Goal: Navigation & Orientation: Go to known website

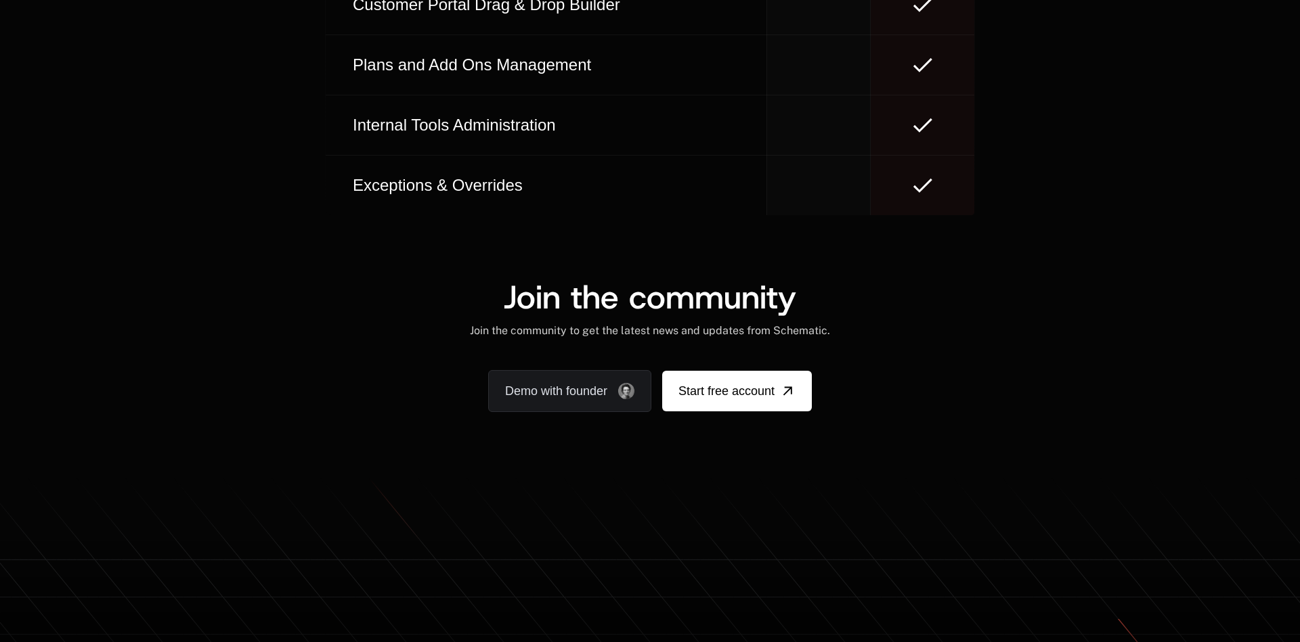
scroll to position [8111, 0]
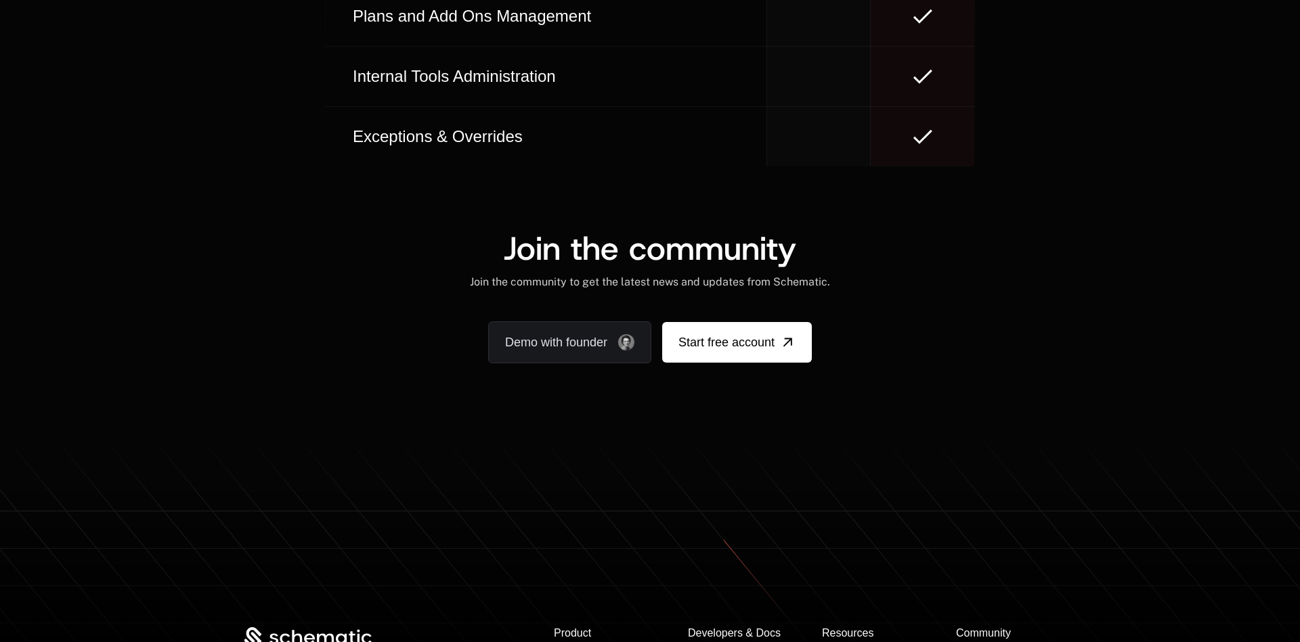
scroll to position [8062, 0]
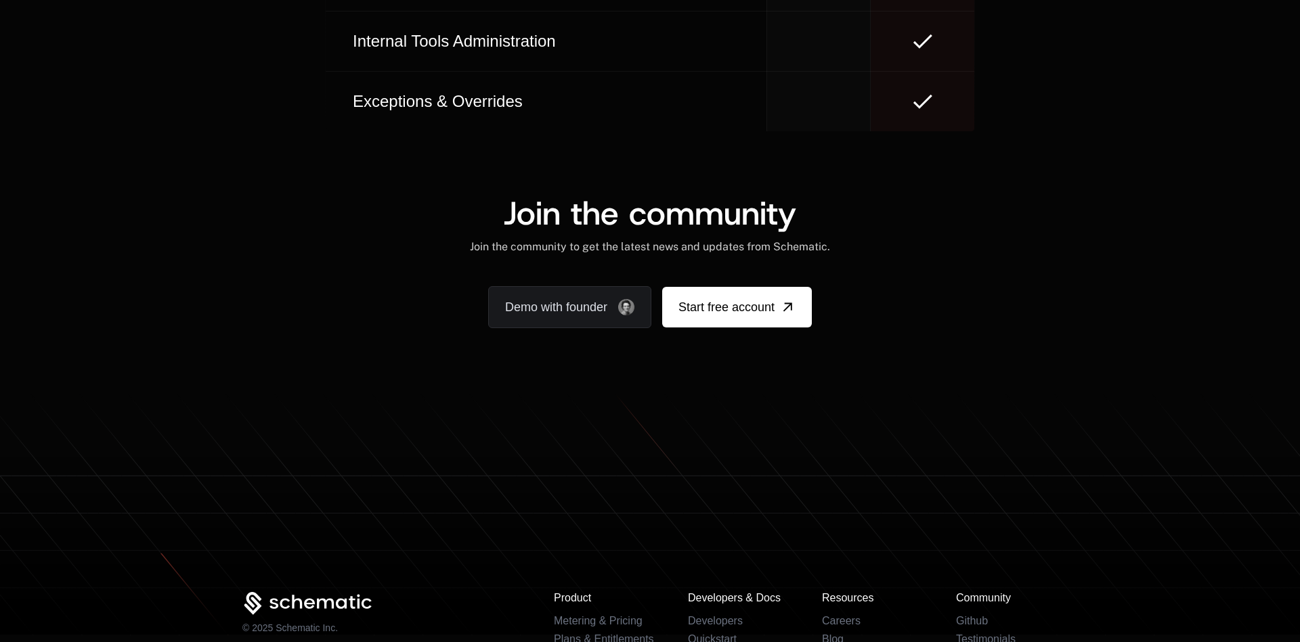
scroll to position [8141, 0]
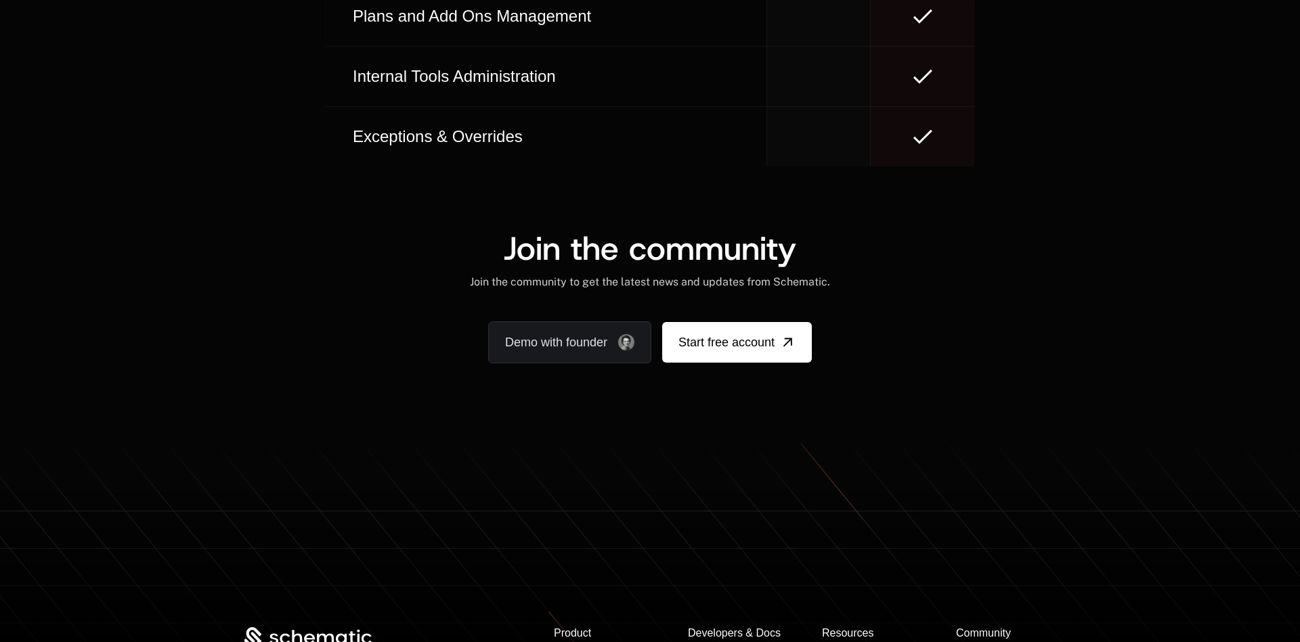
scroll to position [8192, 0]
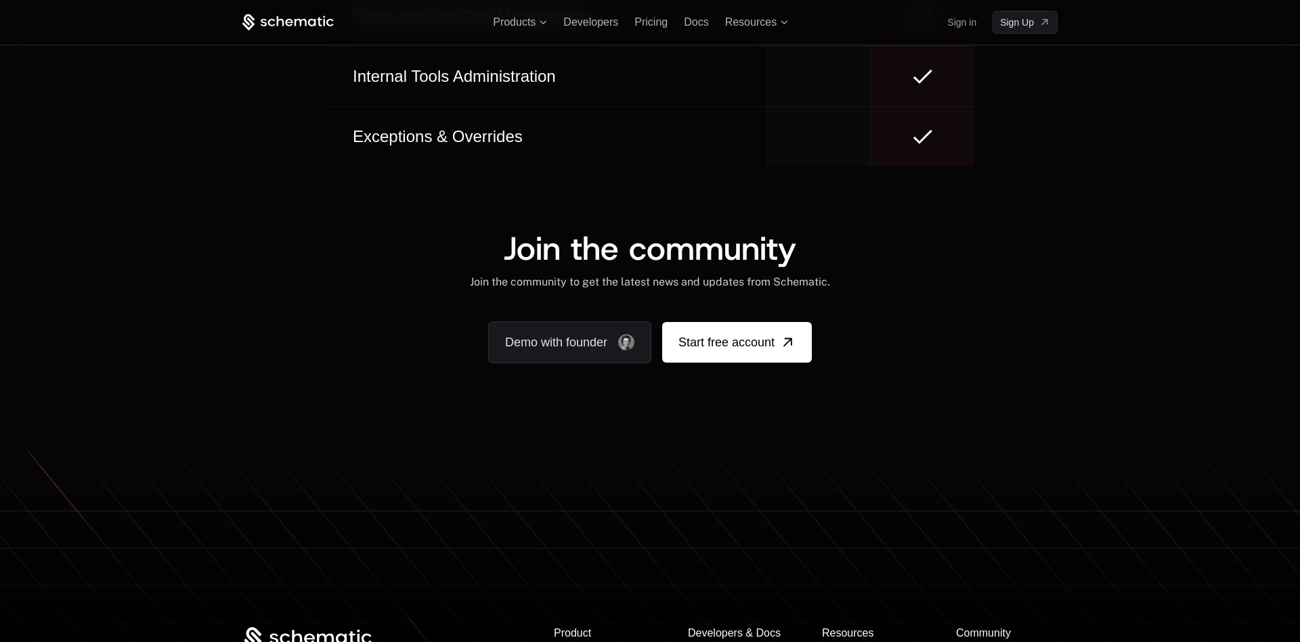
scroll to position [8046, 0]
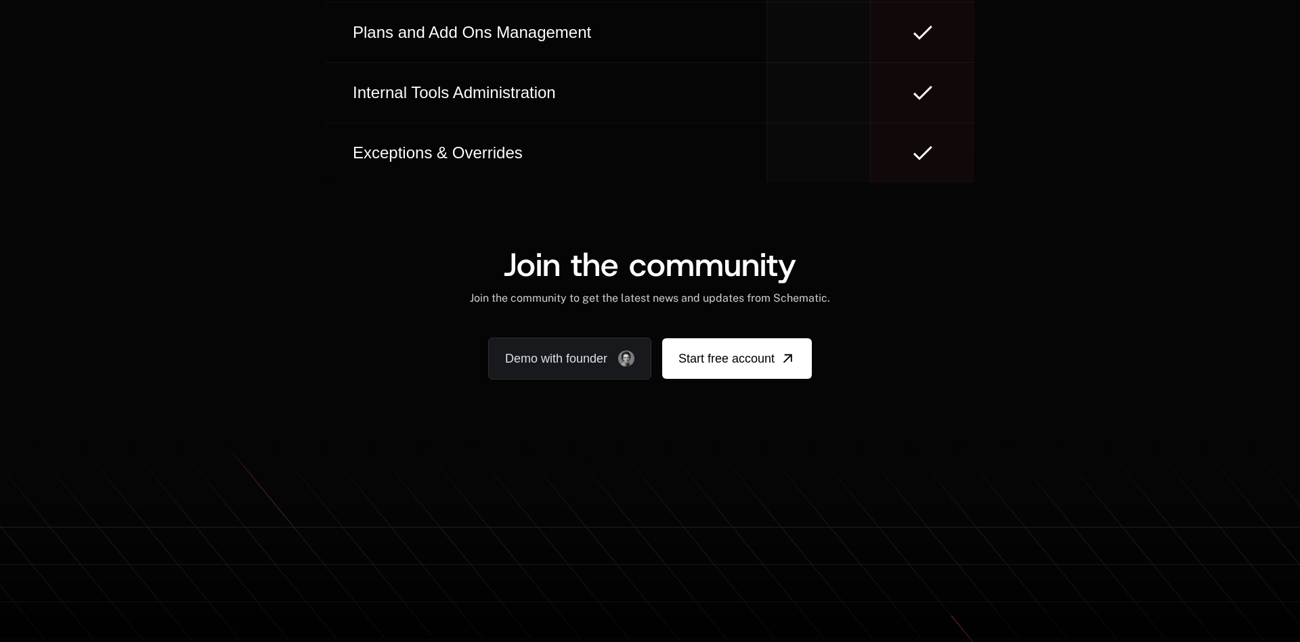
scroll to position [8176, 0]
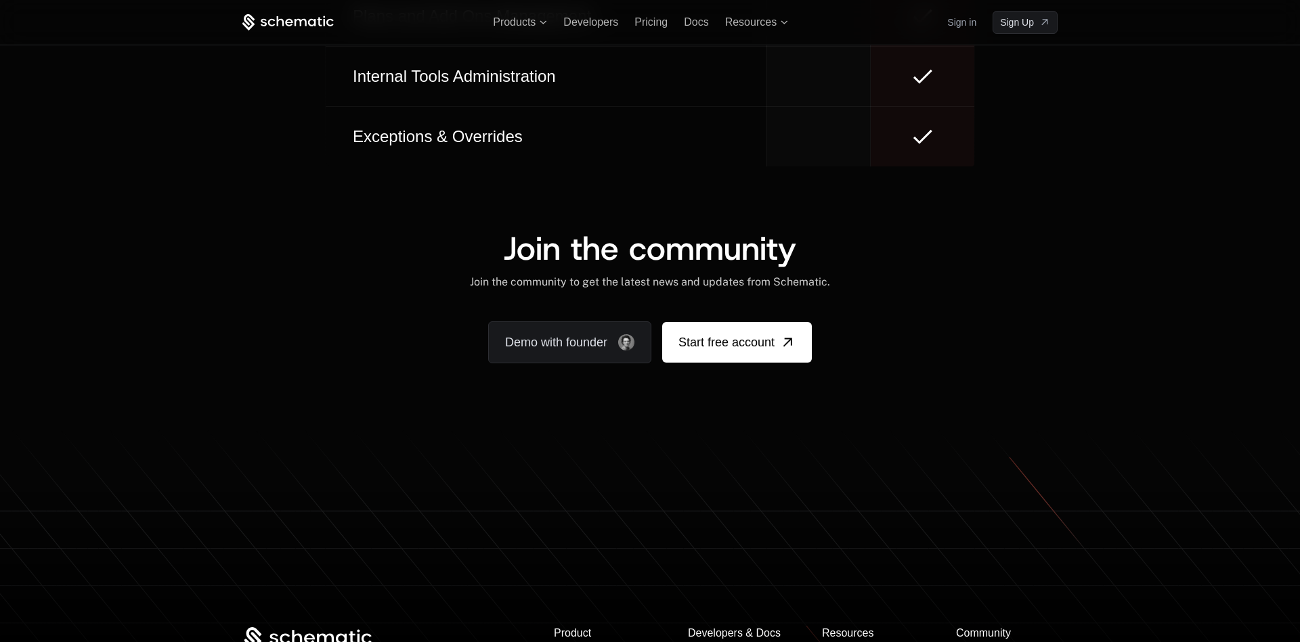
scroll to position [8046, 0]
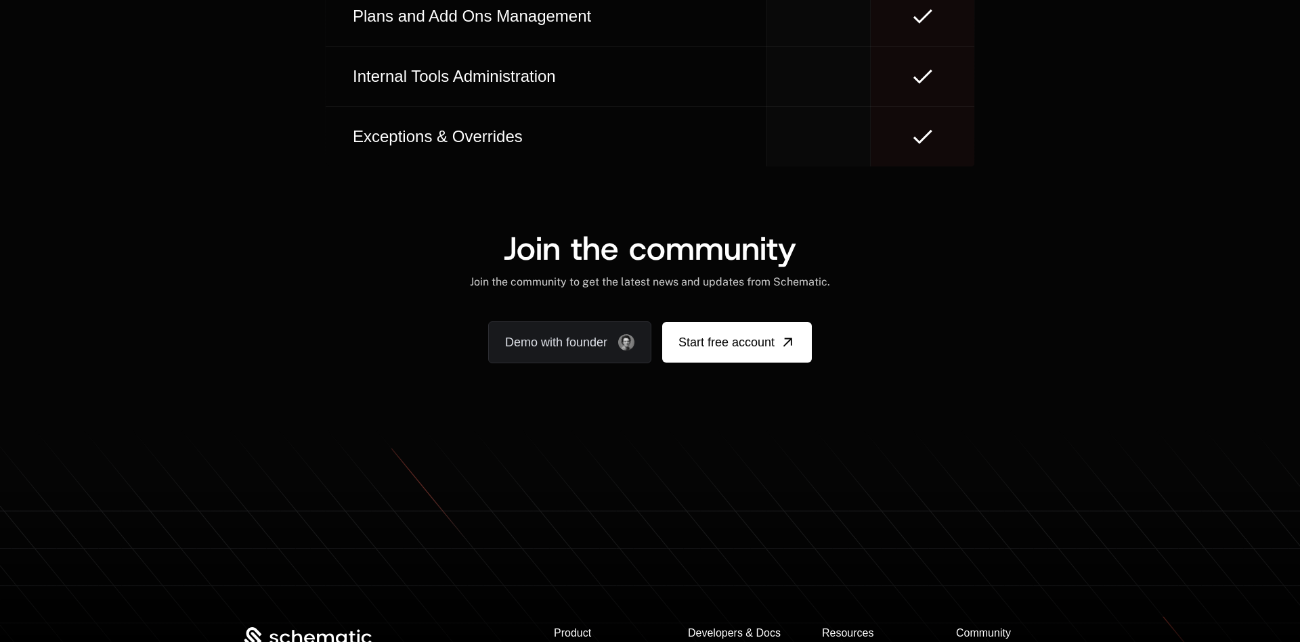
scroll to position [8127, 0]
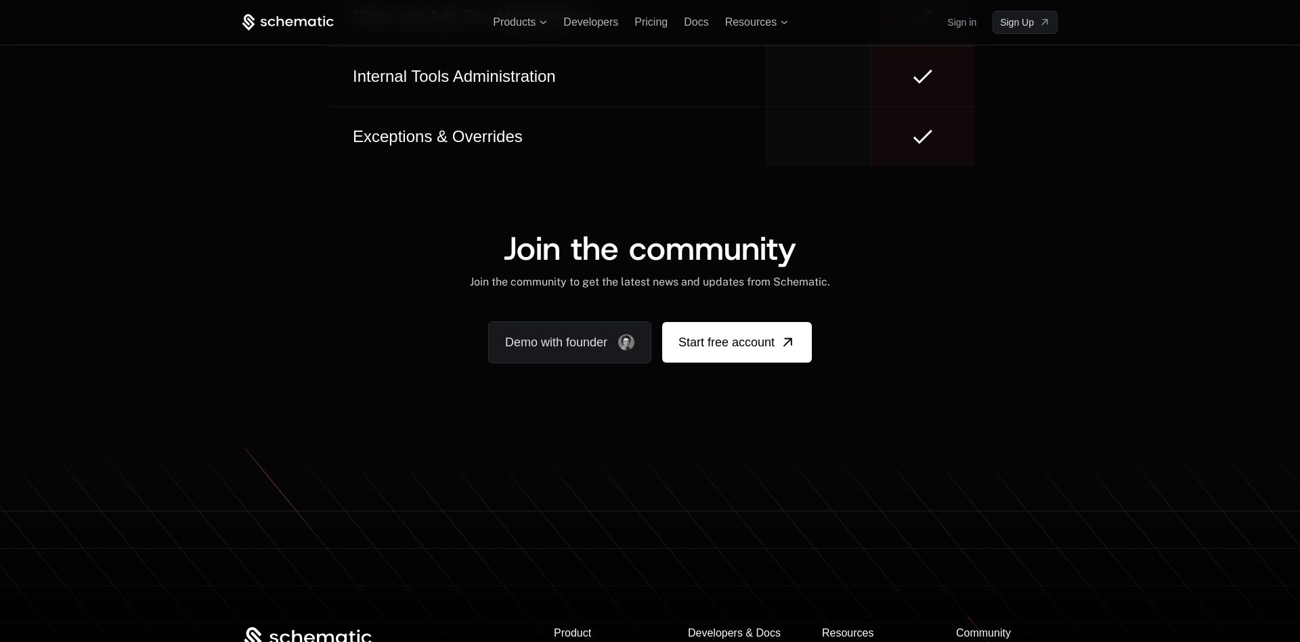
scroll to position [8046, 0]
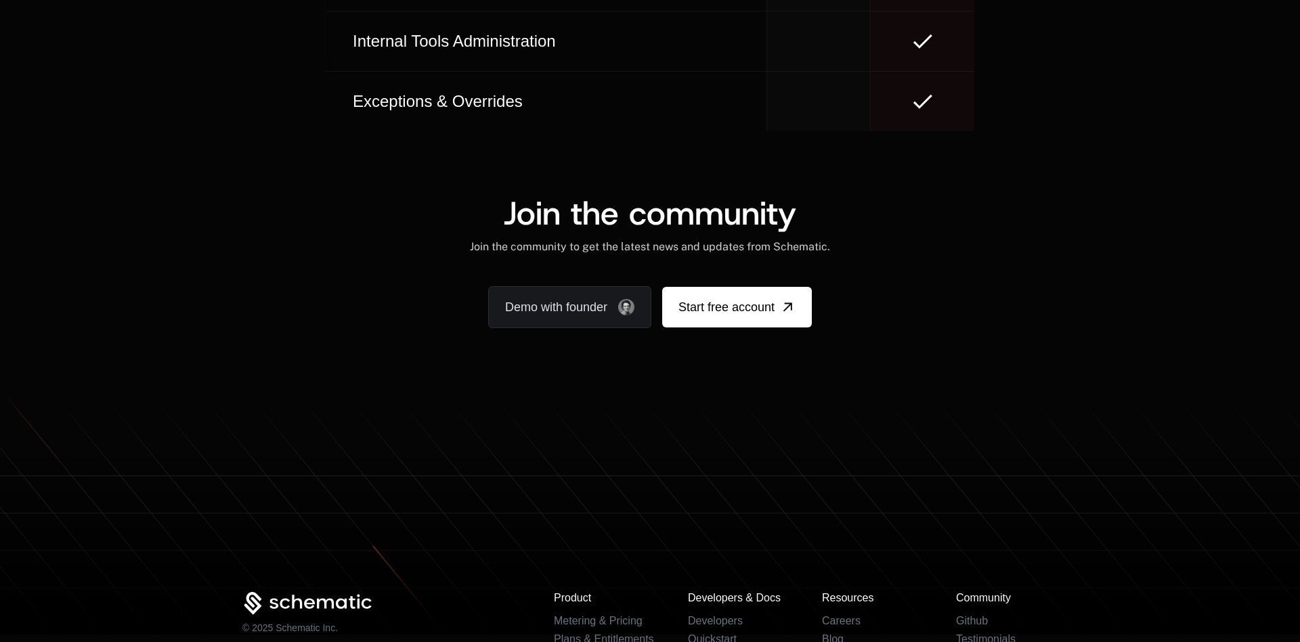
scroll to position [8141, 0]
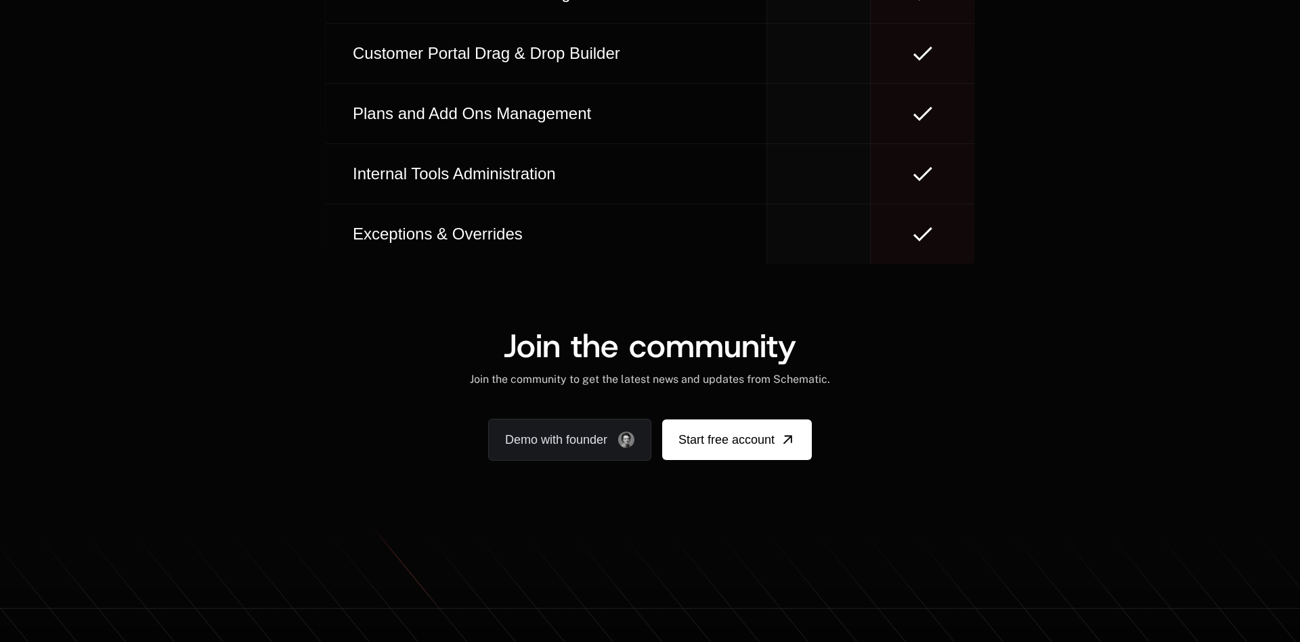
scroll to position [8192, 0]
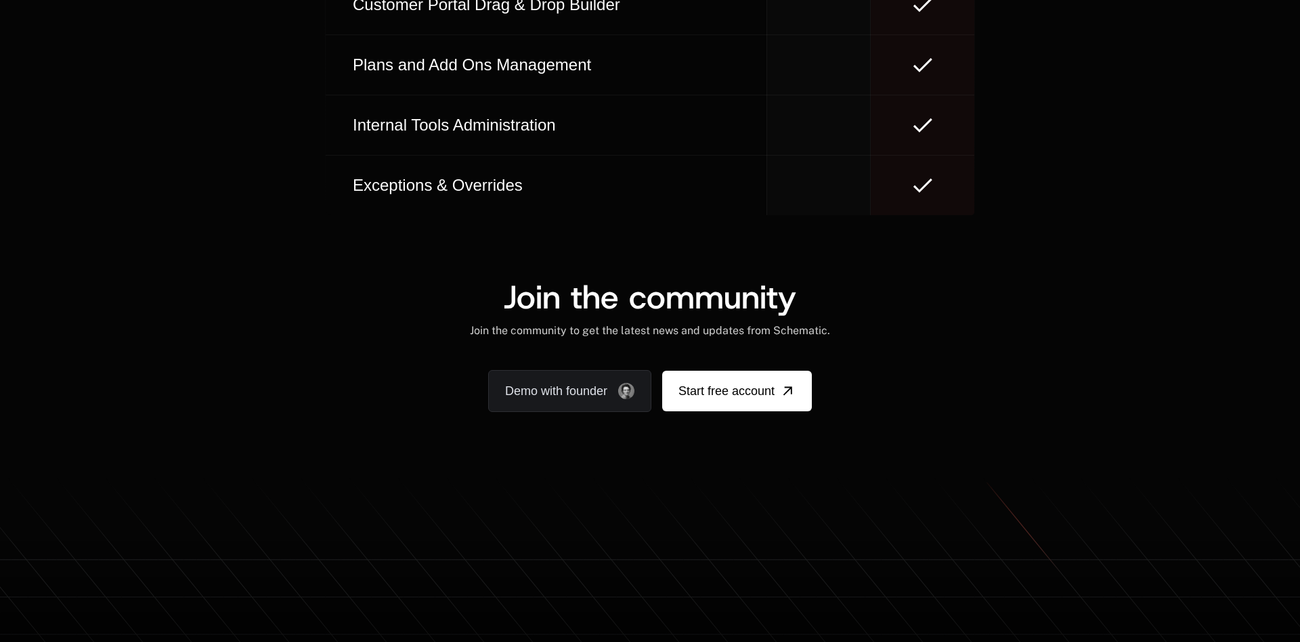
scroll to position [8176, 0]
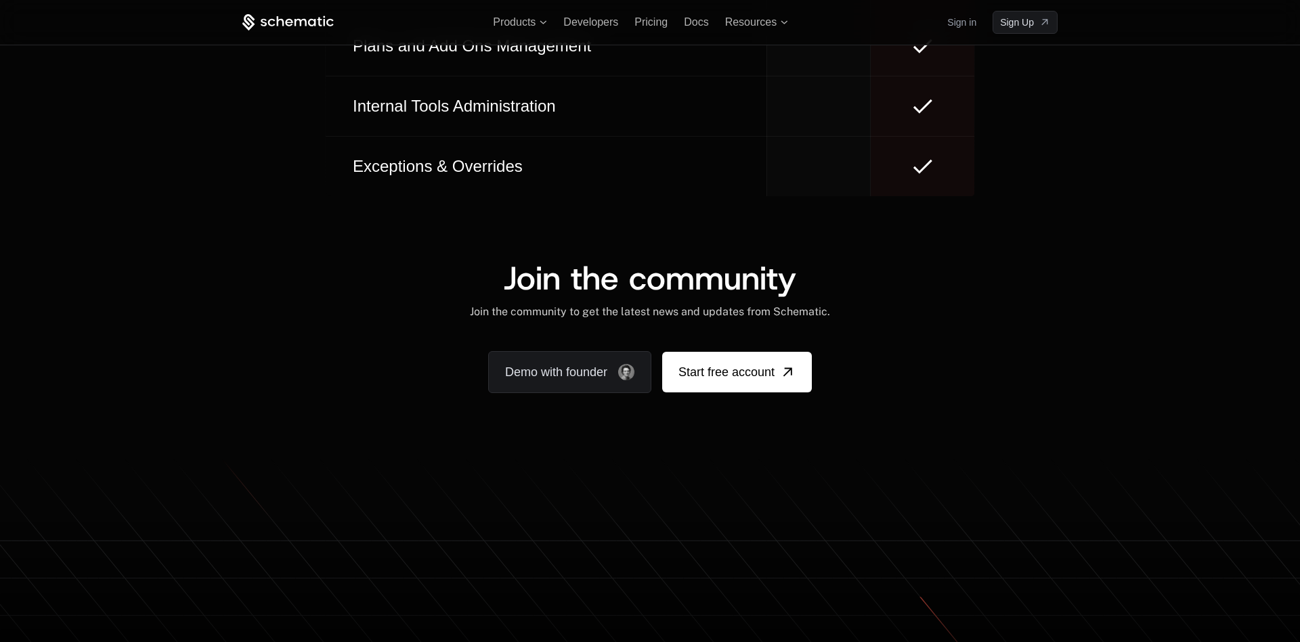
scroll to position [8046, 0]
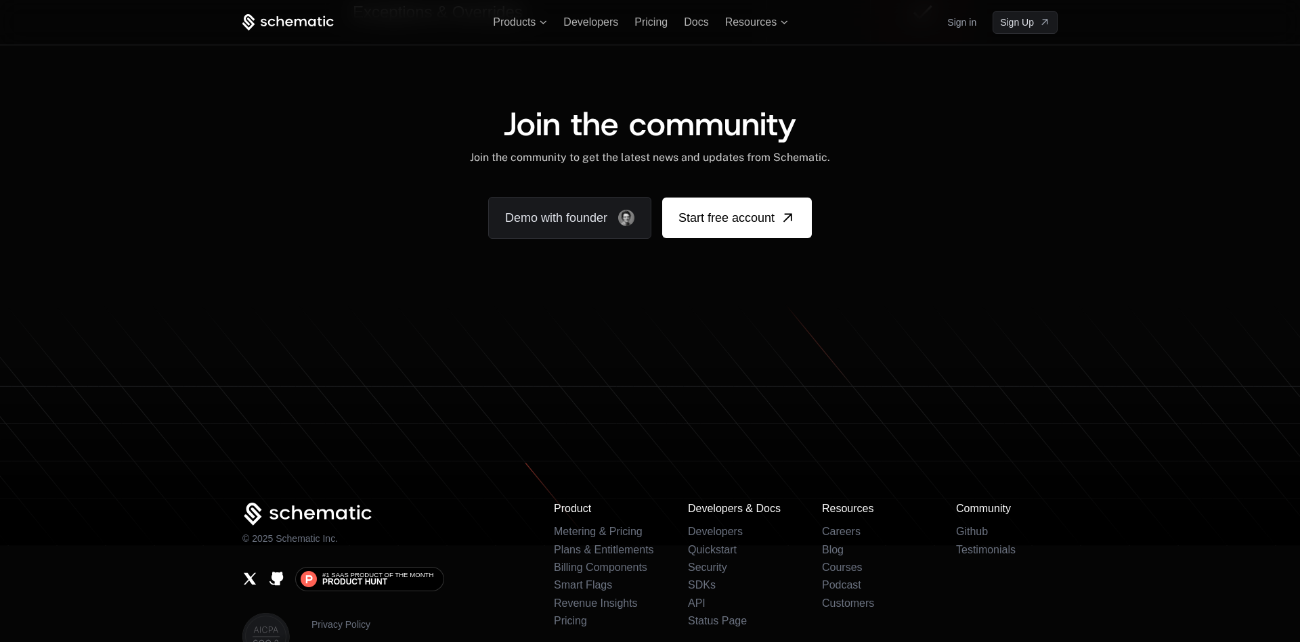
scroll to position [8016, 0]
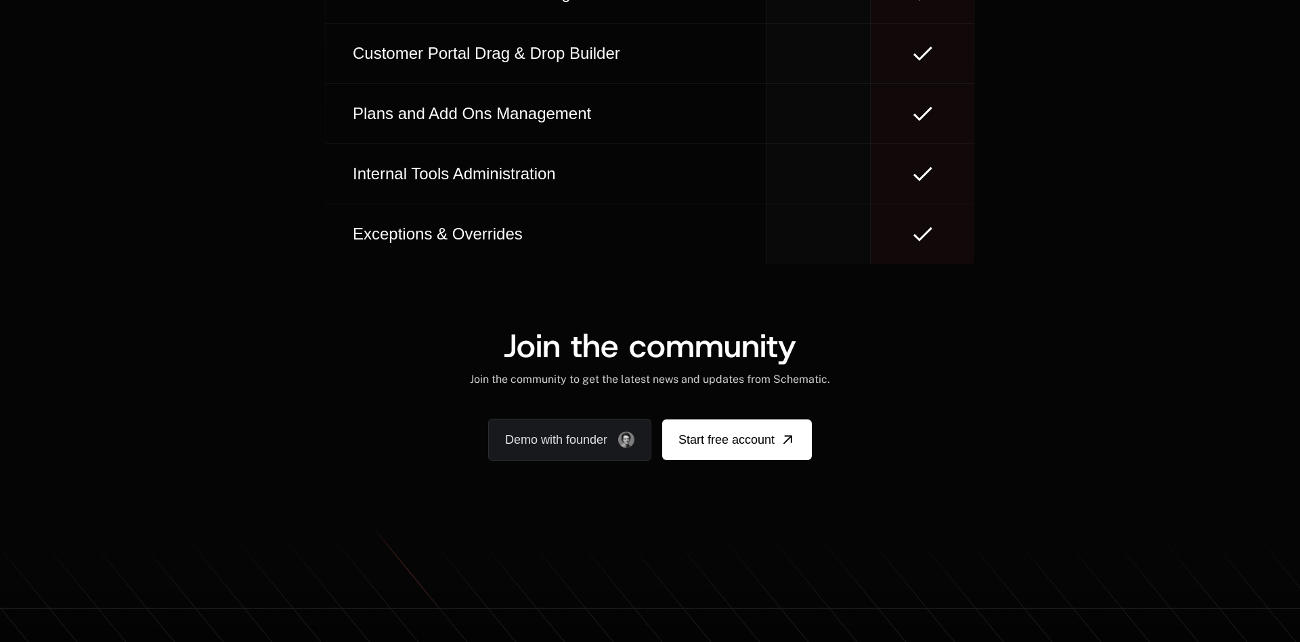
scroll to position [8192, 0]
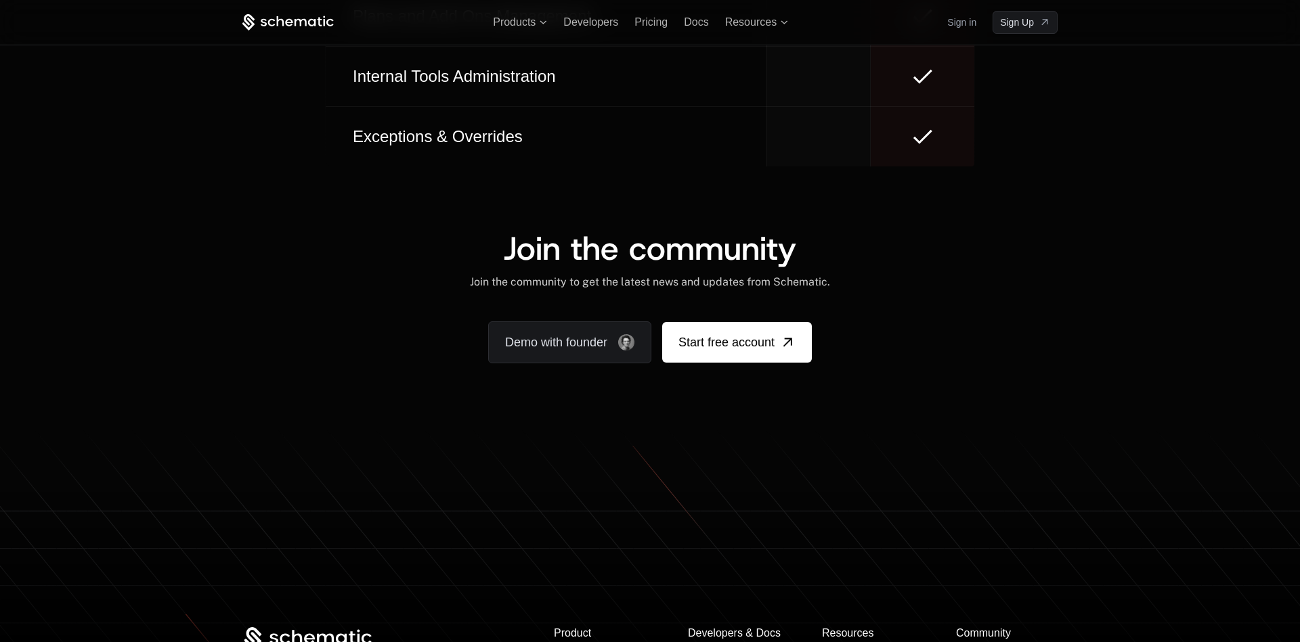
scroll to position [8046, 0]
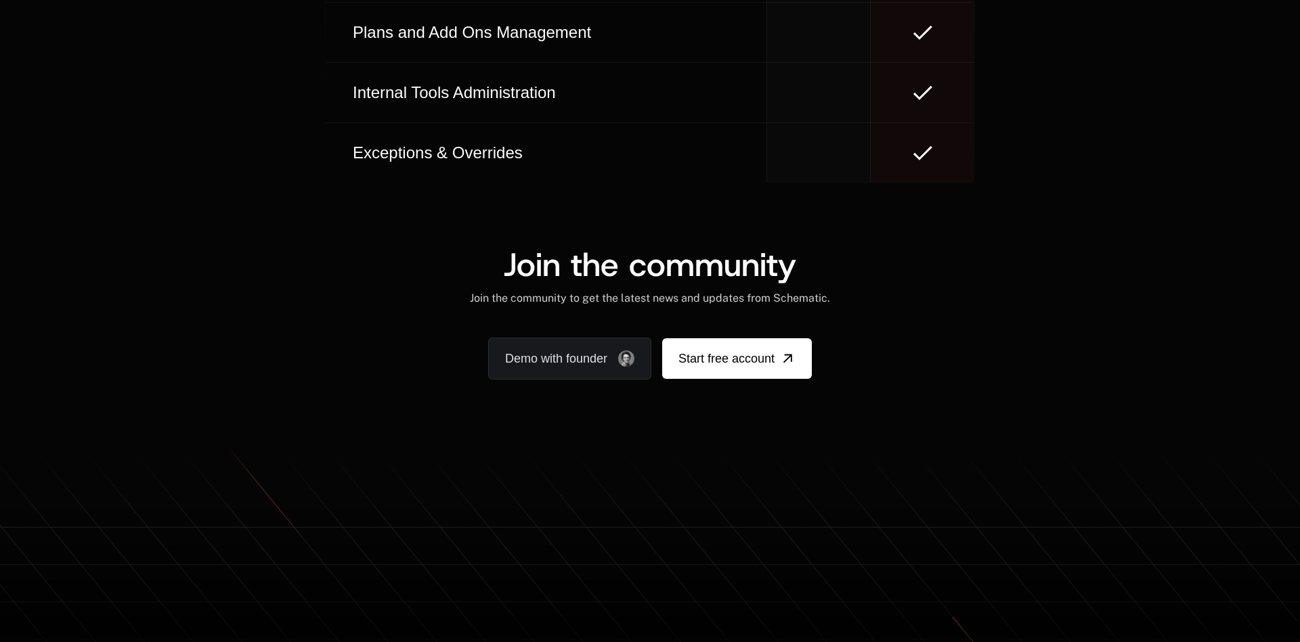
scroll to position [8062, 0]
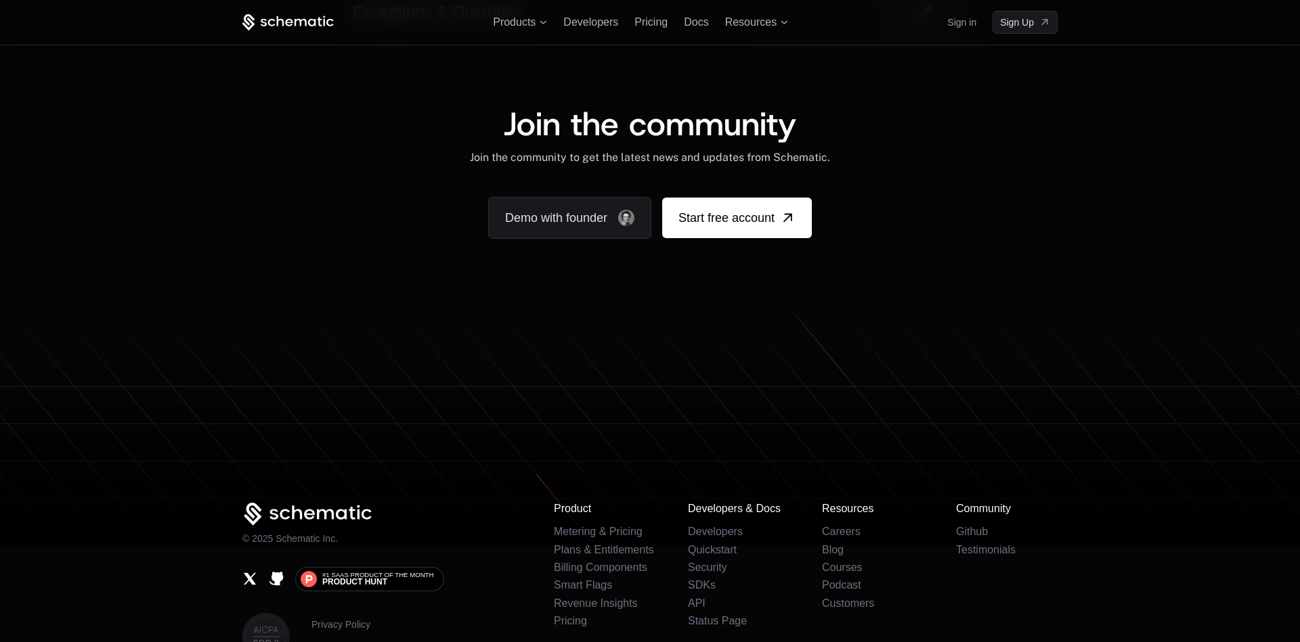
scroll to position [8016, 0]
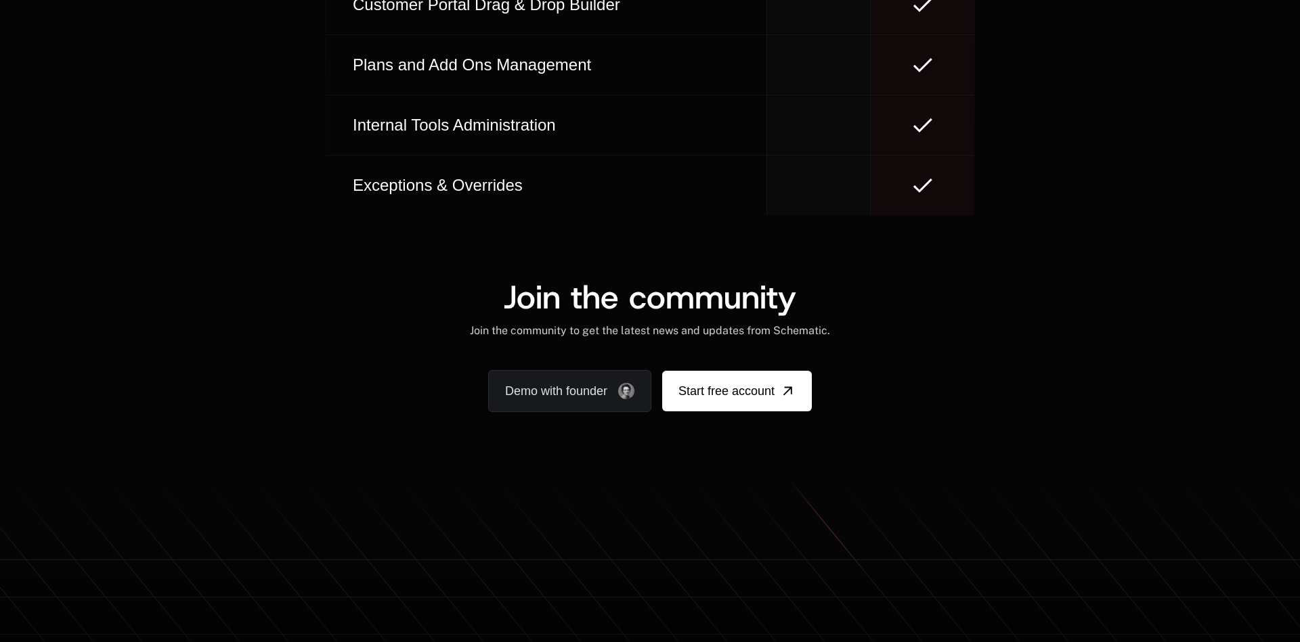
scroll to position [8111, 0]
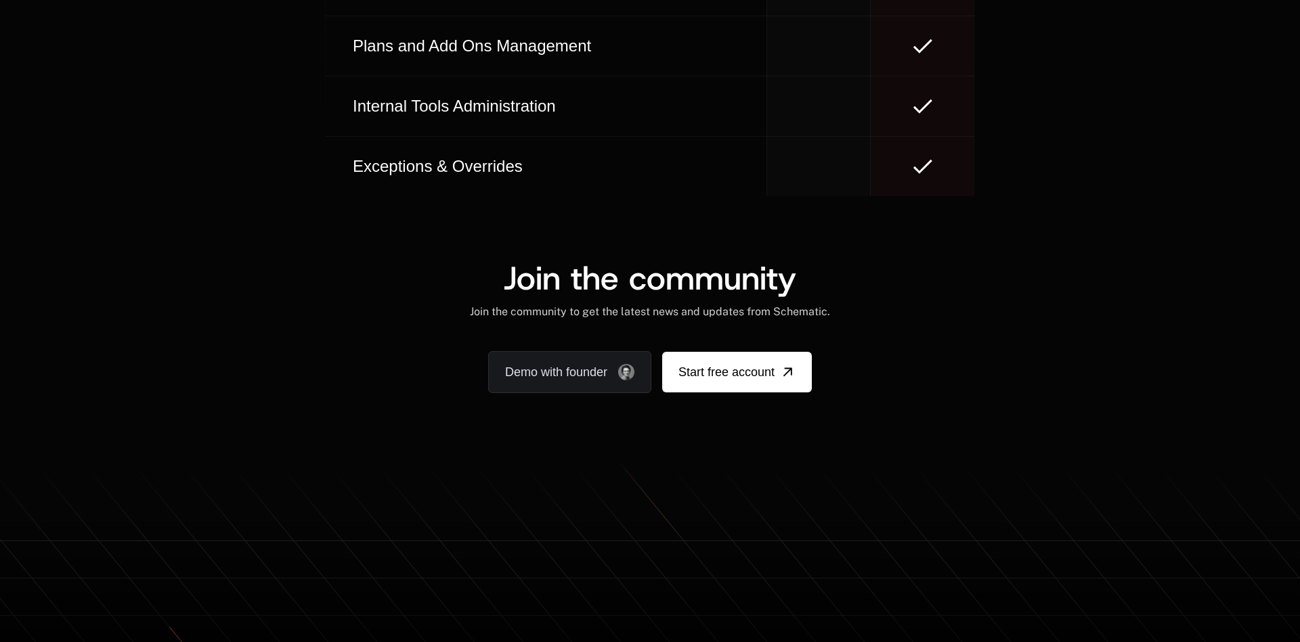
scroll to position [8046, 0]
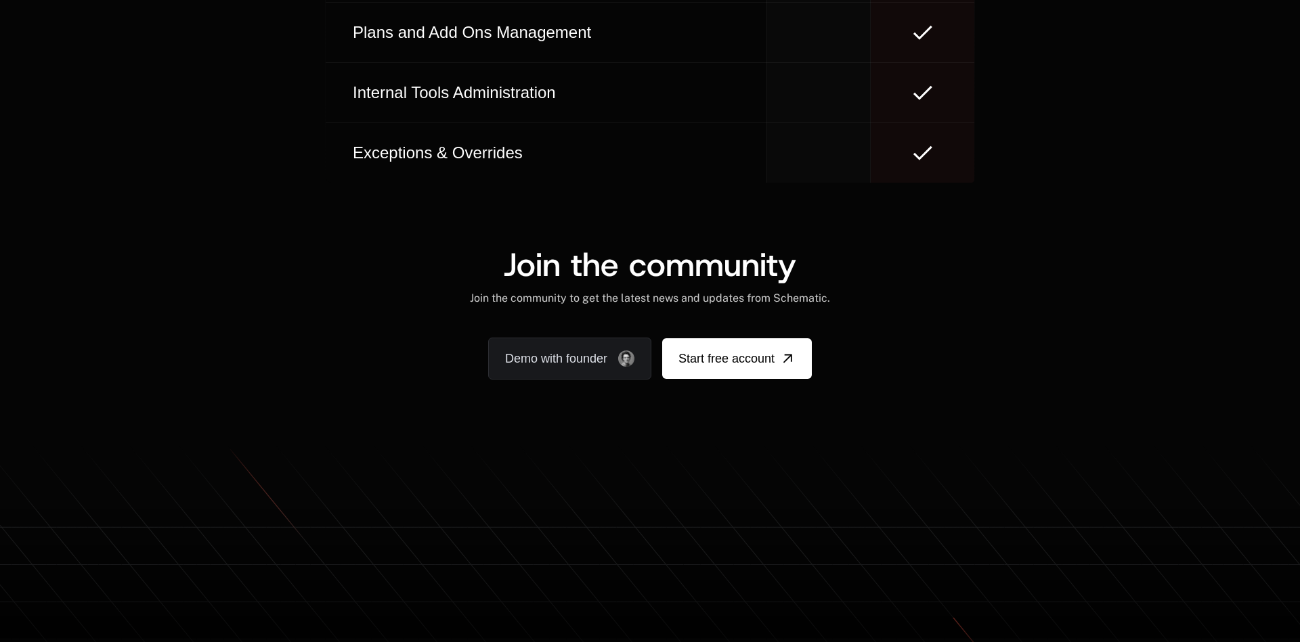
scroll to position [8176, 0]
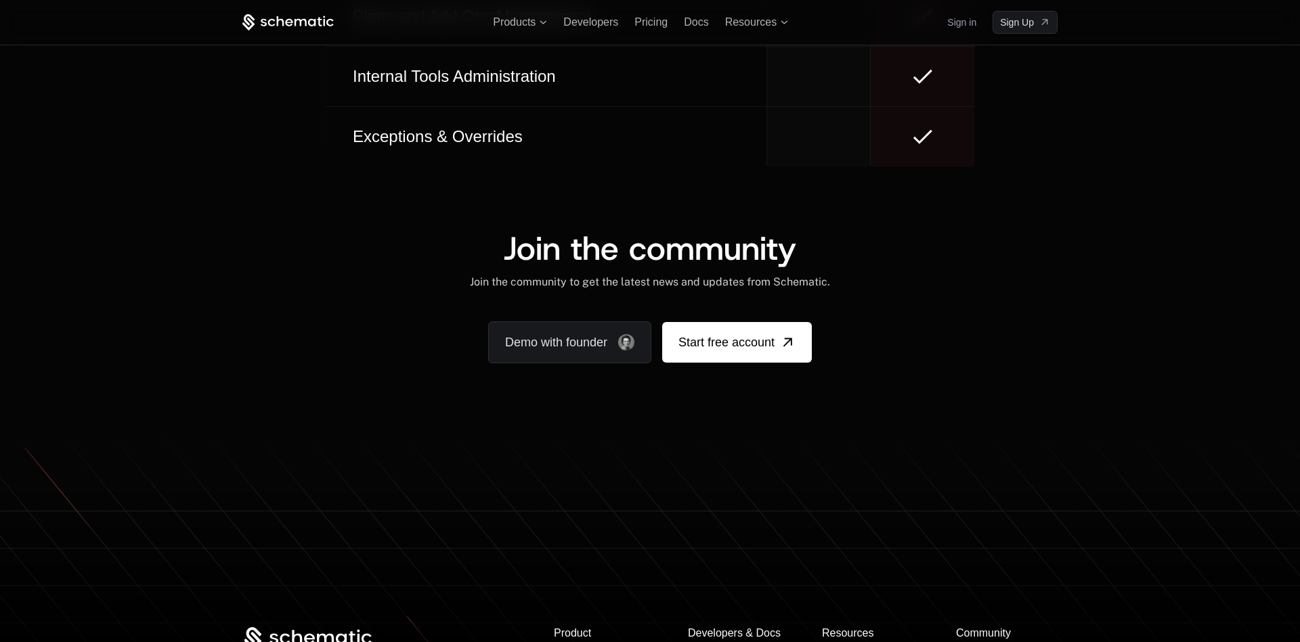
scroll to position [8192, 0]
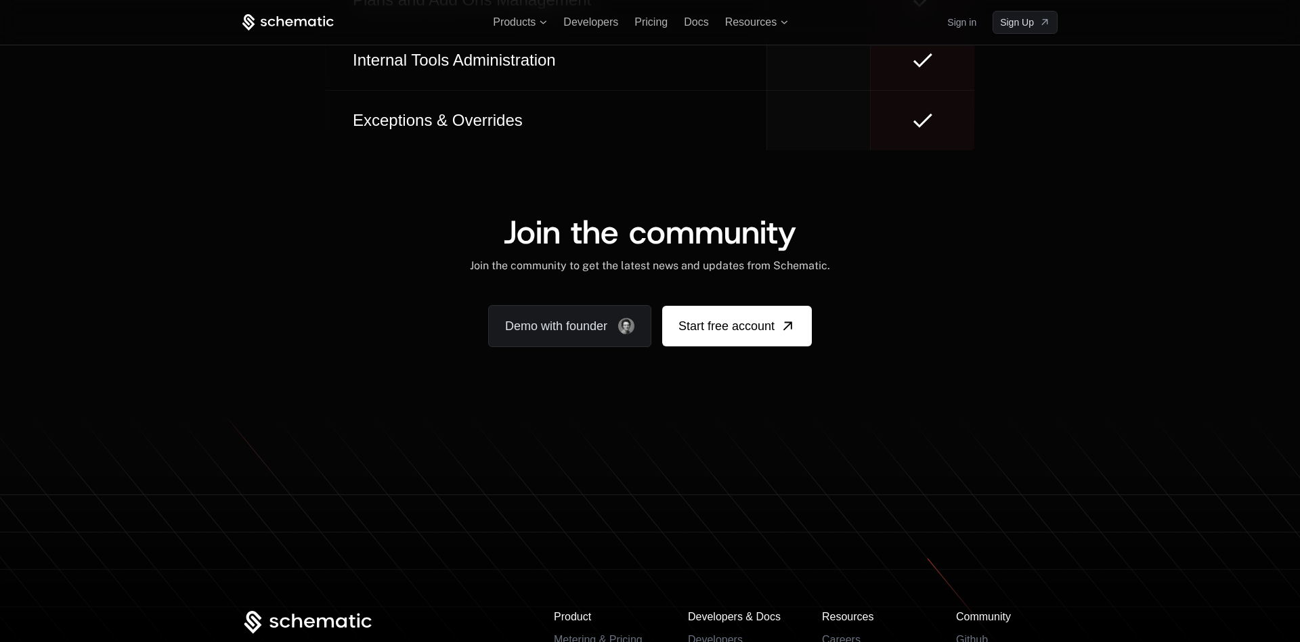
scroll to position [8095, 0]
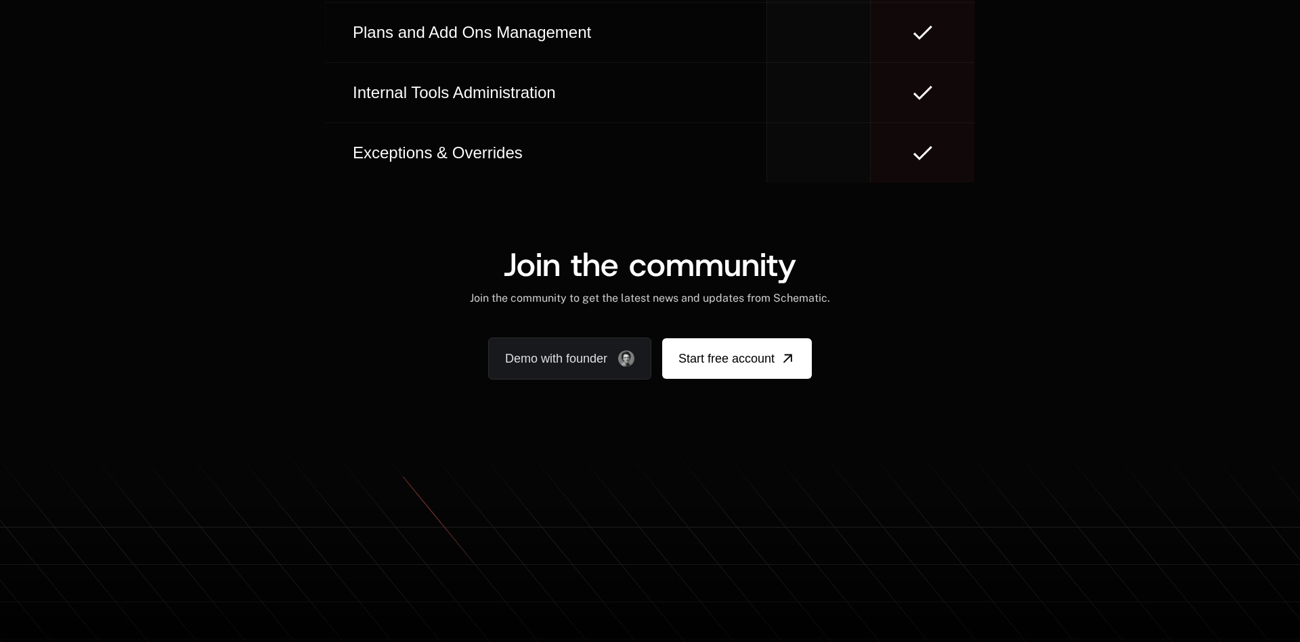
scroll to position [8176, 0]
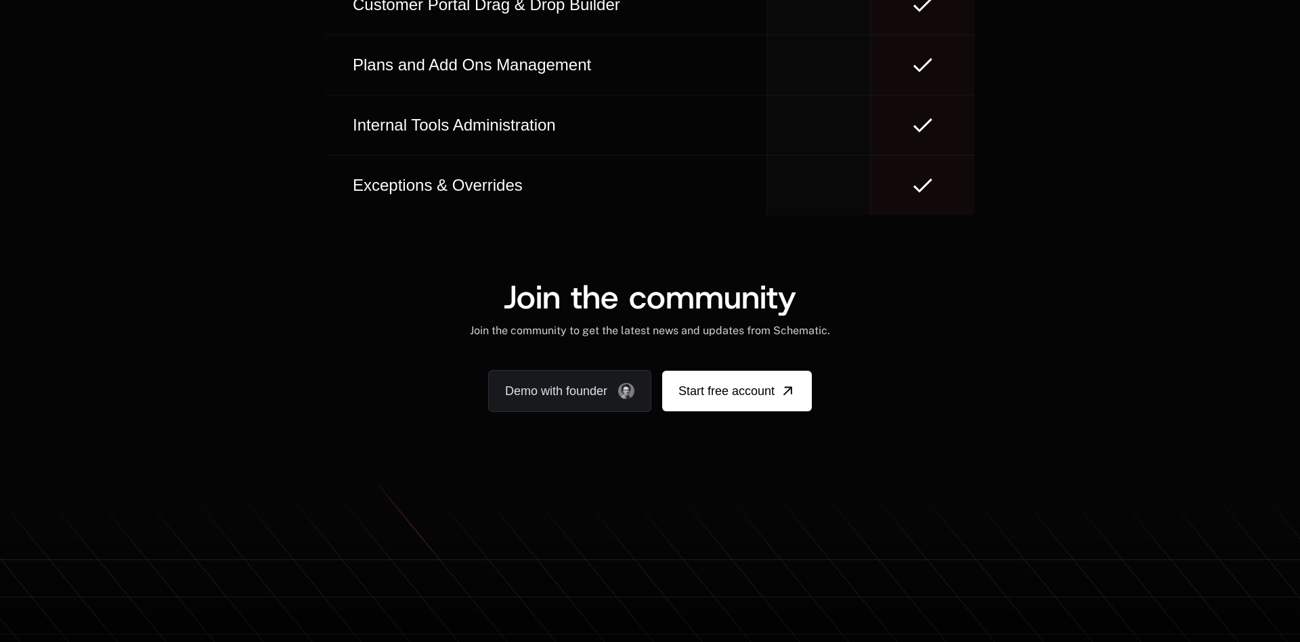
scroll to position [8111, 0]
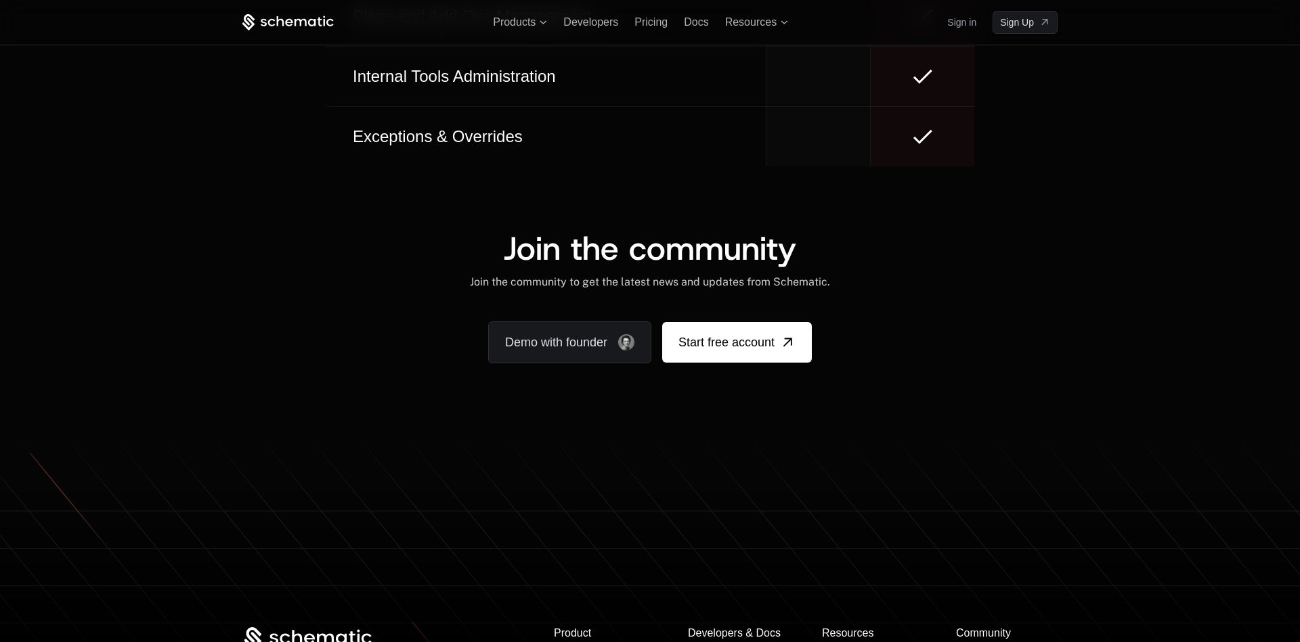
scroll to position [8046, 0]
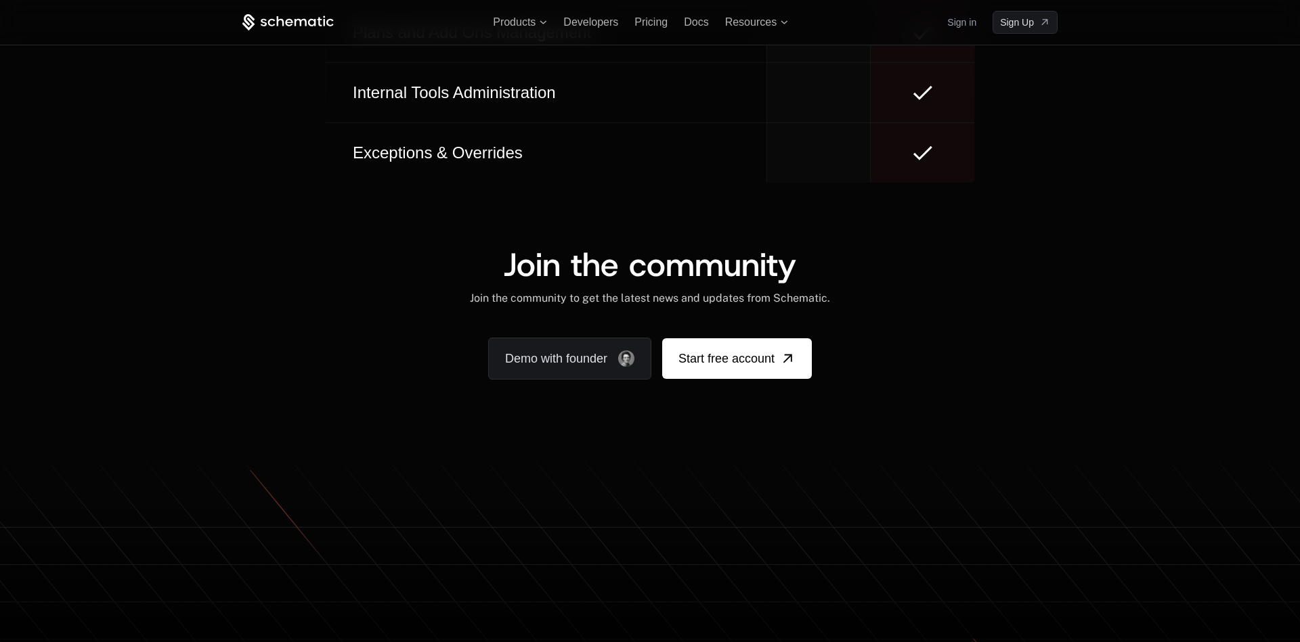
scroll to position [8016, 0]
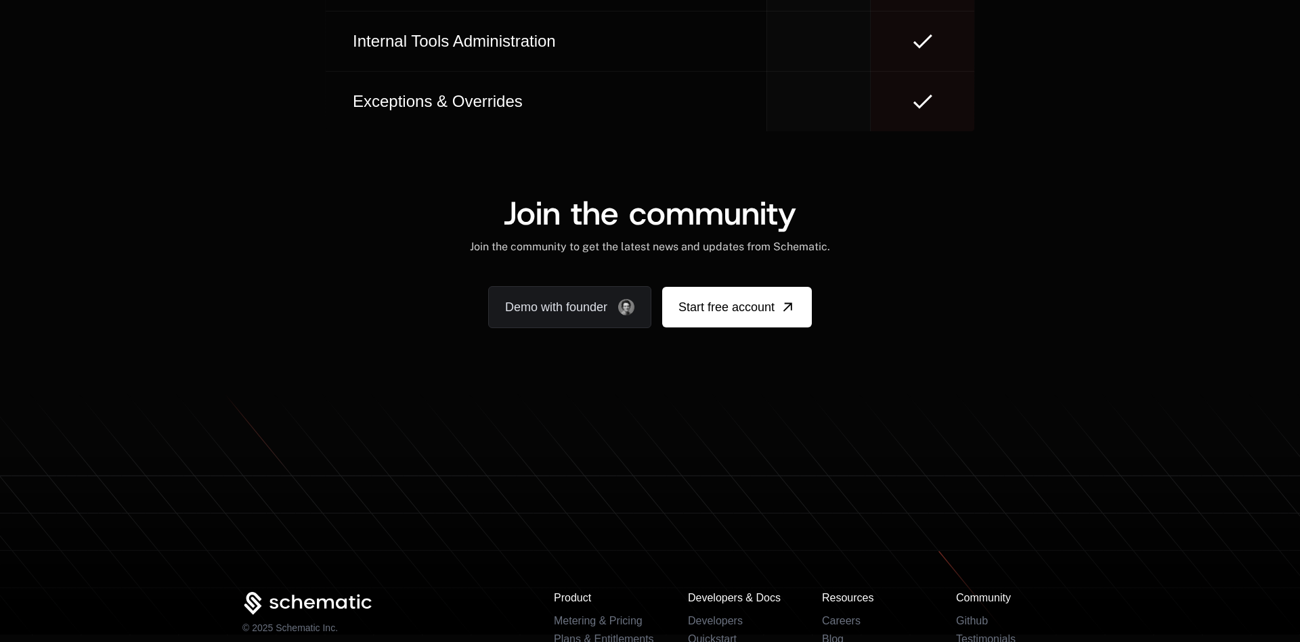
scroll to position [8141, 0]
